Goal: Information Seeking & Learning: Understand process/instructions

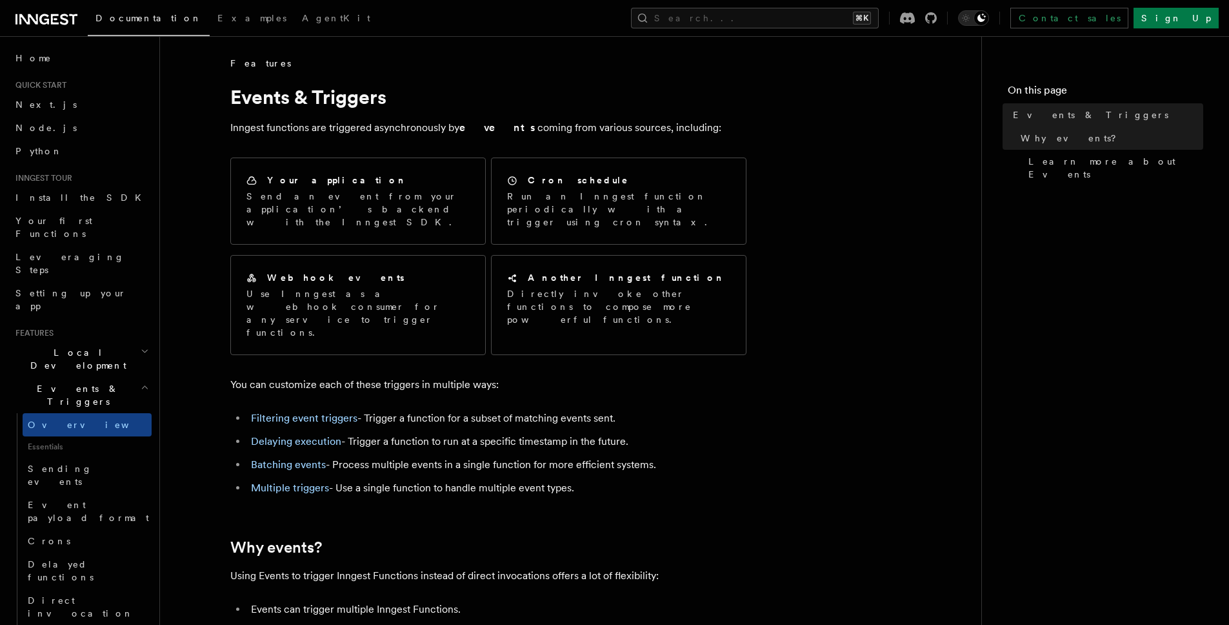
scroll to position [26, 0]
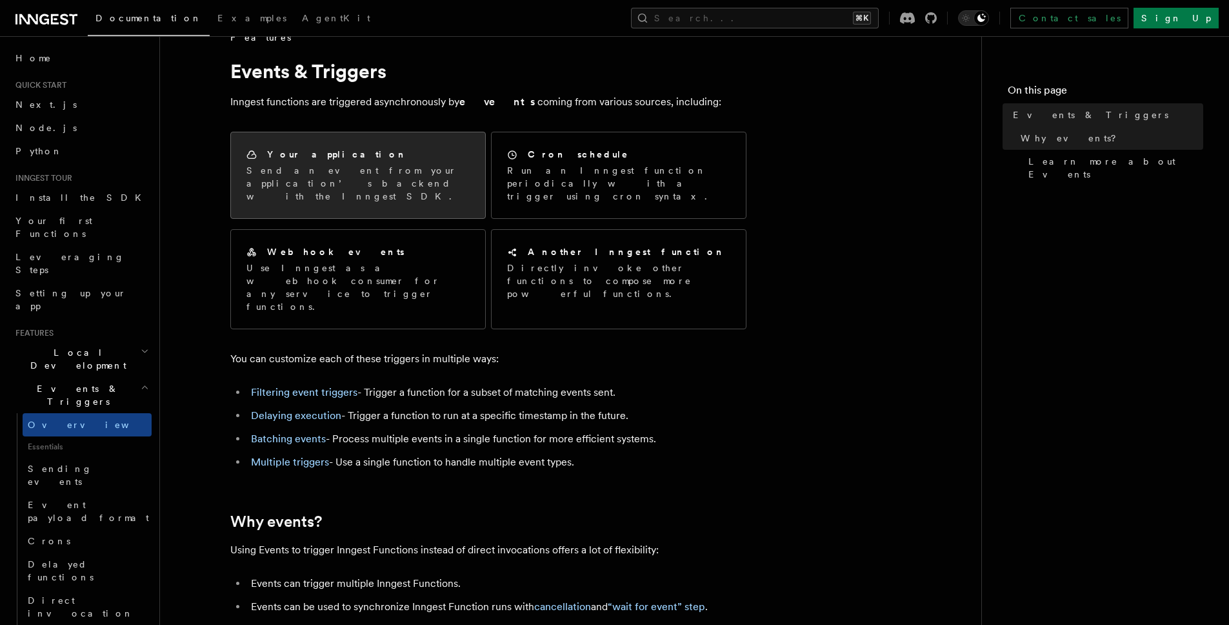
click at [319, 161] on div "Your application Send an event from your application’s backend with the Inngest…" at bounding box center [357, 175] width 223 height 55
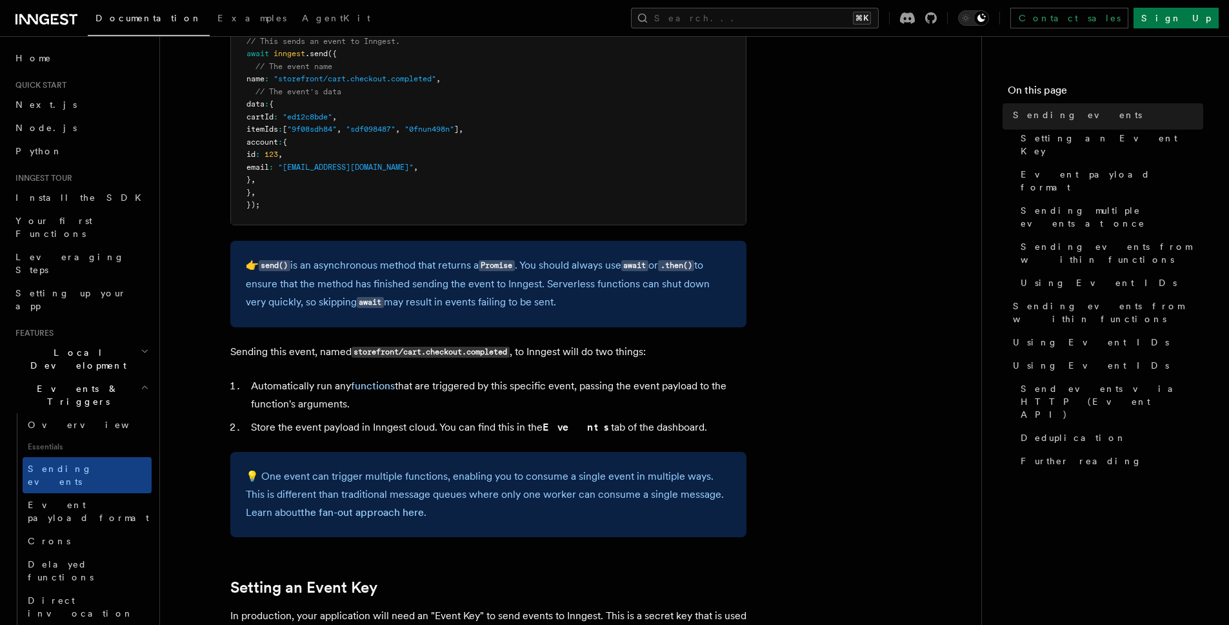
scroll to position [465, 0]
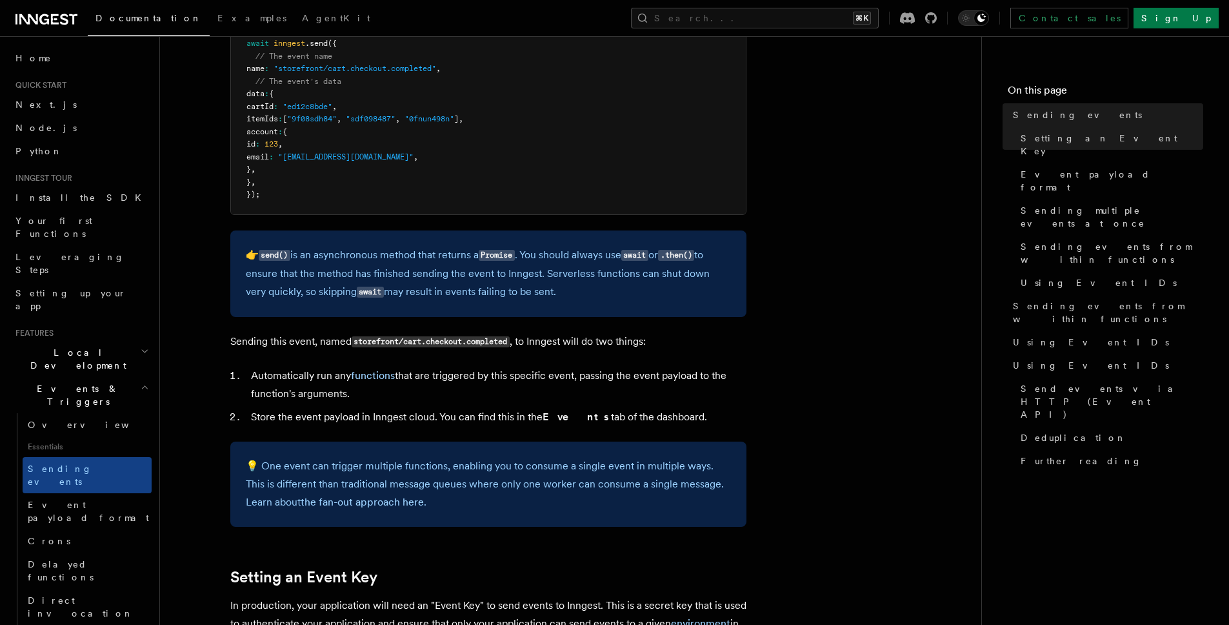
click at [558, 292] on p "👉 send() is an asynchronous method that returns a Promise . You should always u…" at bounding box center [488, 273] width 485 height 55
drag, startPoint x: 343, startPoint y: 273, endPoint x: 588, endPoint y: 287, distance: 245.6
click at [587, 287] on p "👉 send() is an asynchronous method that returns a Promise . You should always u…" at bounding box center [488, 273] width 485 height 55
click at [588, 287] on p "👉 send() is an asynchronous method that returns a Promise . You should always u…" at bounding box center [488, 273] width 485 height 55
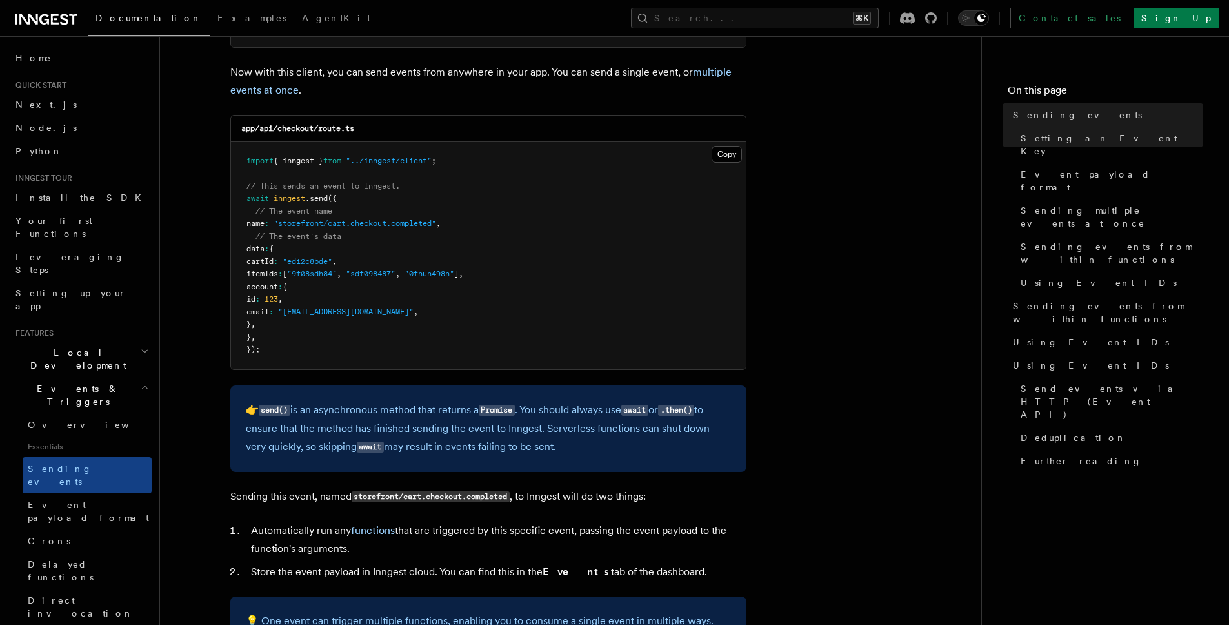
scroll to position [288, 0]
